Goal: Transaction & Acquisition: Purchase product/service

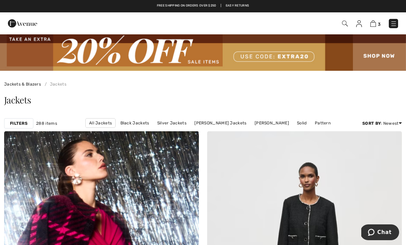
click at [20, 121] on strong "Filters" at bounding box center [19, 123] width 18 height 6
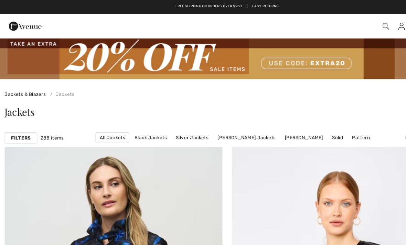
click at [24, 125] on strong "Filters" at bounding box center [19, 123] width 18 height 6
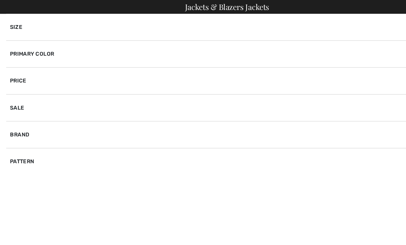
click at [26, 121] on div "Brand" at bounding box center [202, 120] width 395 height 24
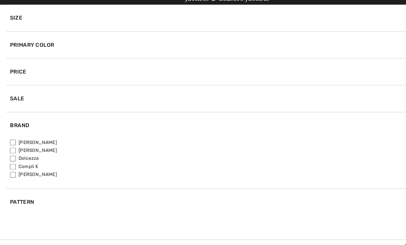
scroll to position [18, 0]
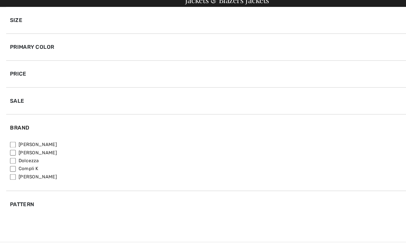
click at [13, 228] on div "✖" at bounding box center [10, 235] width 10 height 14
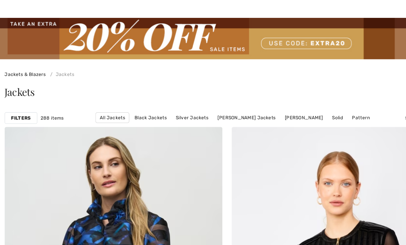
scroll to position [0, 0]
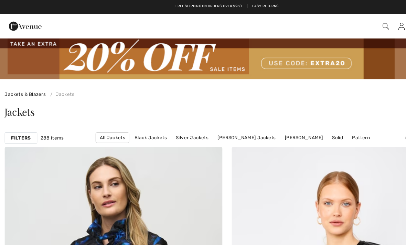
click at [261, 5] on div "Free shipping on orders over $250 | Easy Returns" at bounding box center [202, 9] width 399 height 12
click at [248, 29] on div "3 Checkout" at bounding box center [285, 23] width 233 height 14
click at [343, 23] on img at bounding box center [345, 24] width 6 height 6
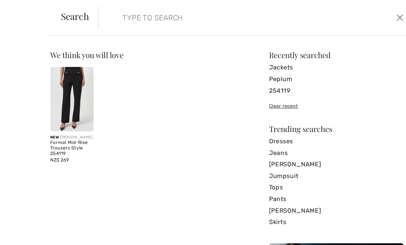
click at [257, 94] on div "Clear recent" at bounding box center [300, 95] width 120 height 6
click at [254, 93] on div "Clear recent" at bounding box center [300, 95] width 120 height 6
click at [124, 13] on input "search" at bounding box center [197, 15] width 186 height 21
click at [288, 69] on link "Peplum" at bounding box center [300, 71] width 120 height 10
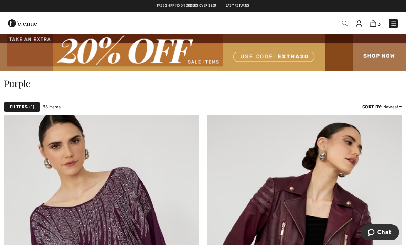
click at [346, 22] on img at bounding box center [345, 24] width 6 height 6
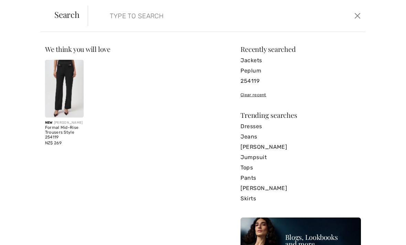
click at [272, 143] on link "[PERSON_NAME]" at bounding box center [300, 147] width 120 height 10
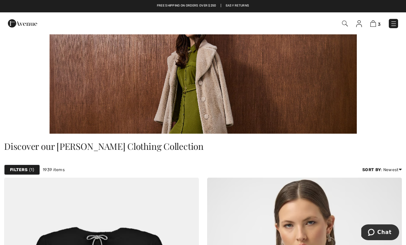
scroll to position [82, 0]
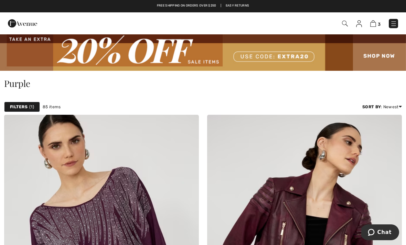
click at [345, 25] on img at bounding box center [345, 24] width 6 height 6
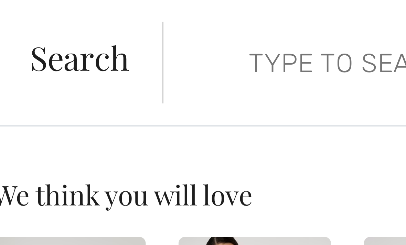
click at [104, 16] on input "search" at bounding box center [197, 15] width 186 height 21
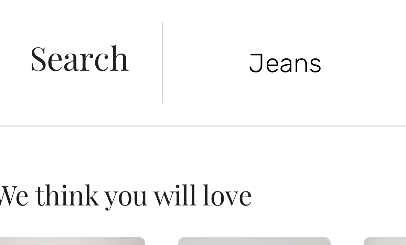
type input "Jeans"
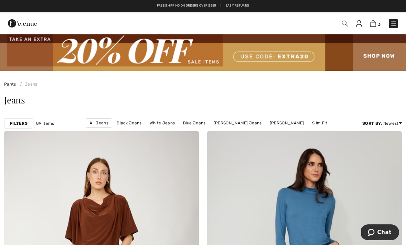
click at [222, 121] on link "[PERSON_NAME] Jeans" at bounding box center [237, 123] width 55 height 9
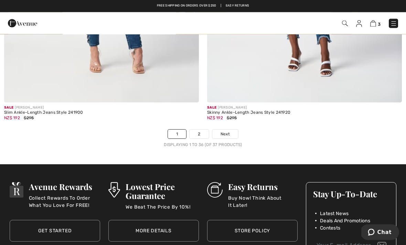
scroll to position [5961, 0]
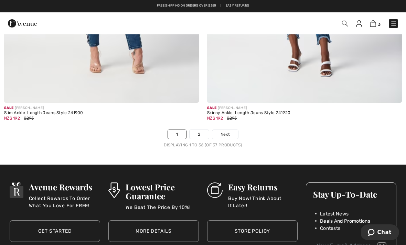
click at [224, 131] on span "Next" at bounding box center [224, 134] width 9 height 6
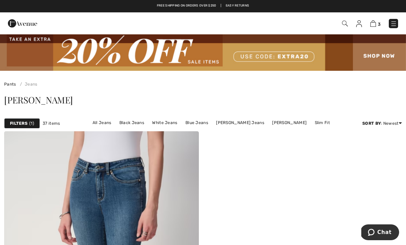
click at [343, 23] on img at bounding box center [345, 24] width 6 height 6
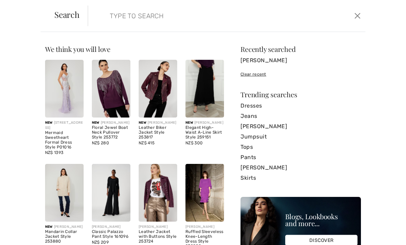
click at [250, 145] on link "Tops" at bounding box center [300, 147] width 120 height 10
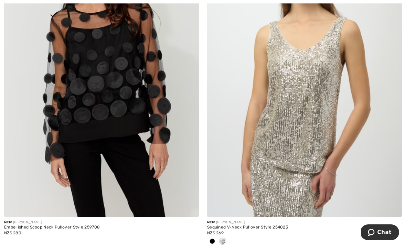
scroll to position [1873, 0]
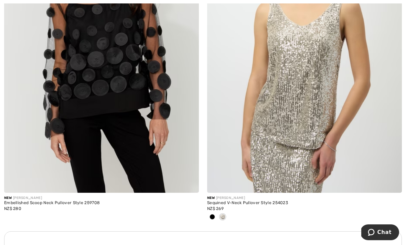
click at [213, 214] on span at bounding box center [211, 216] width 5 height 5
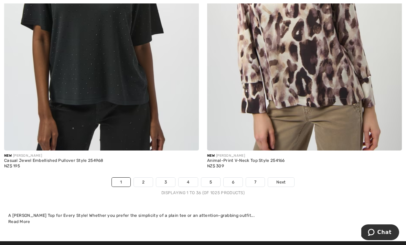
scroll to position [6226, 0]
